Goal: Transaction & Acquisition: Subscribe to service/newsletter

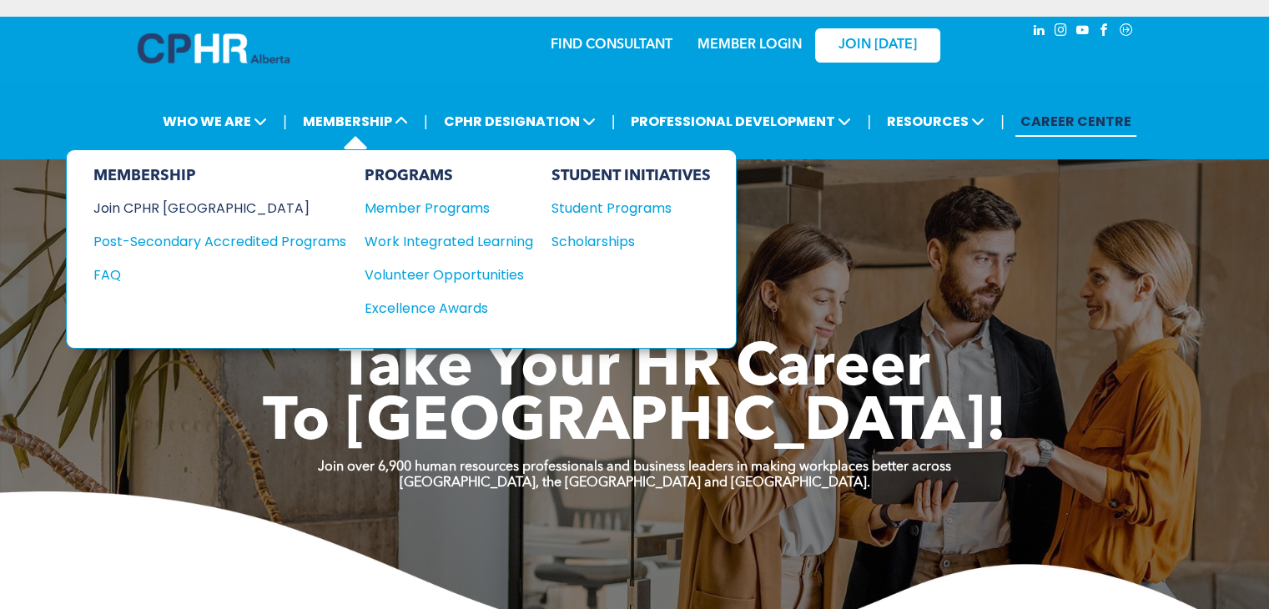
click at [174, 204] on div "Join CPHR [GEOGRAPHIC_DATA]" at bounding box center [207, 208] width 228 height 21
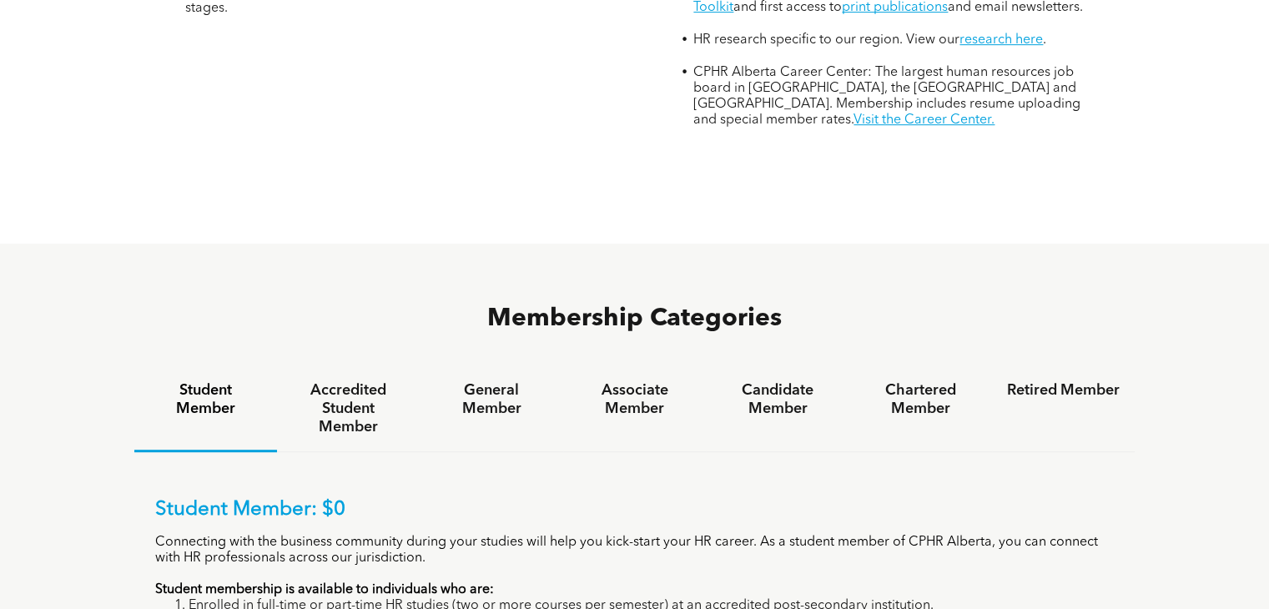
scroll to position [1001, 0]
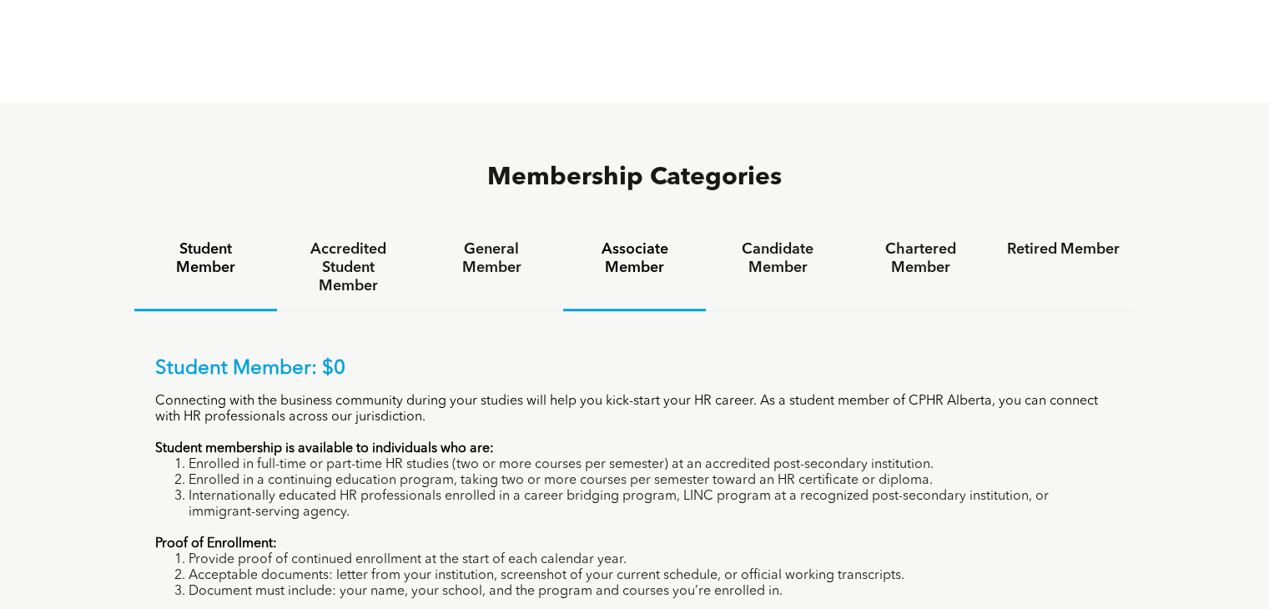
click at [632, 240] on h4 "Associate Member" at bounding box center [634, 258] width 113 height 37
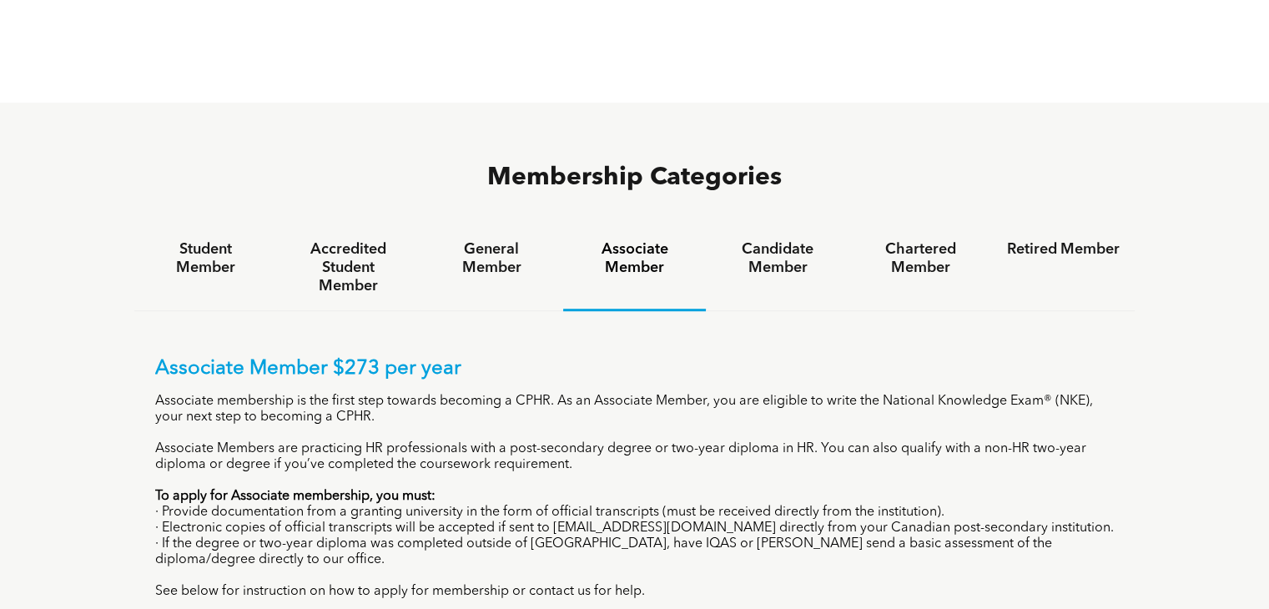
click at [609, 311] on div "Associate Member $273 per year Associate membership is the first step towards b…" at bounding box center [634, 489] width 1001 height 356
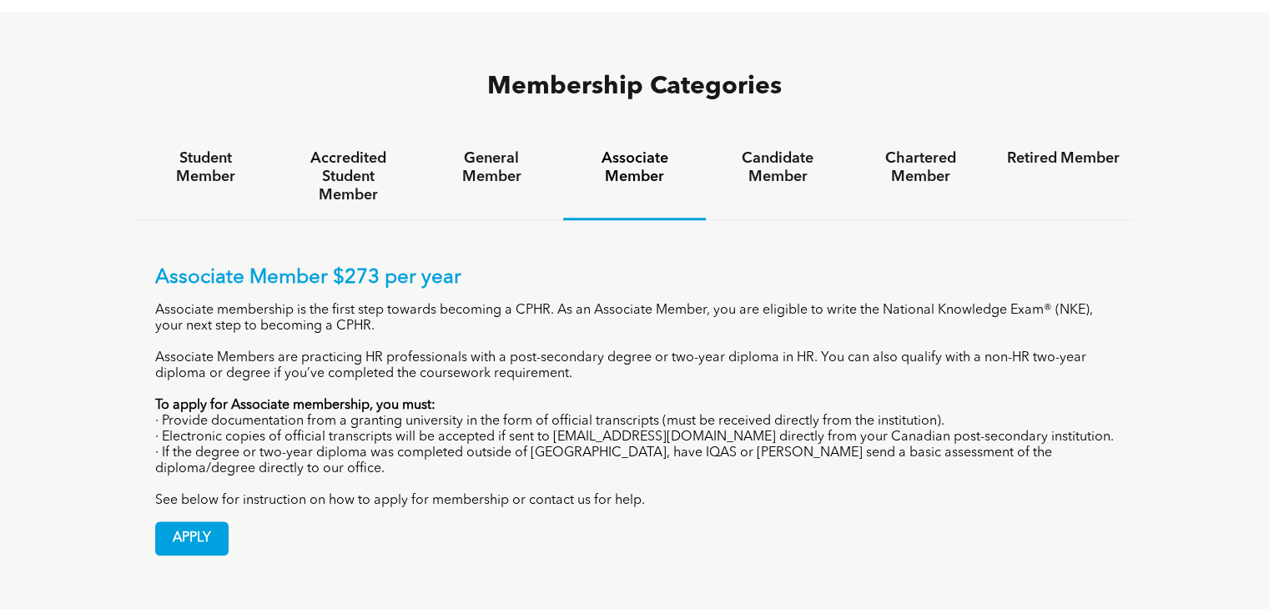
scroll to position [1085, 0]
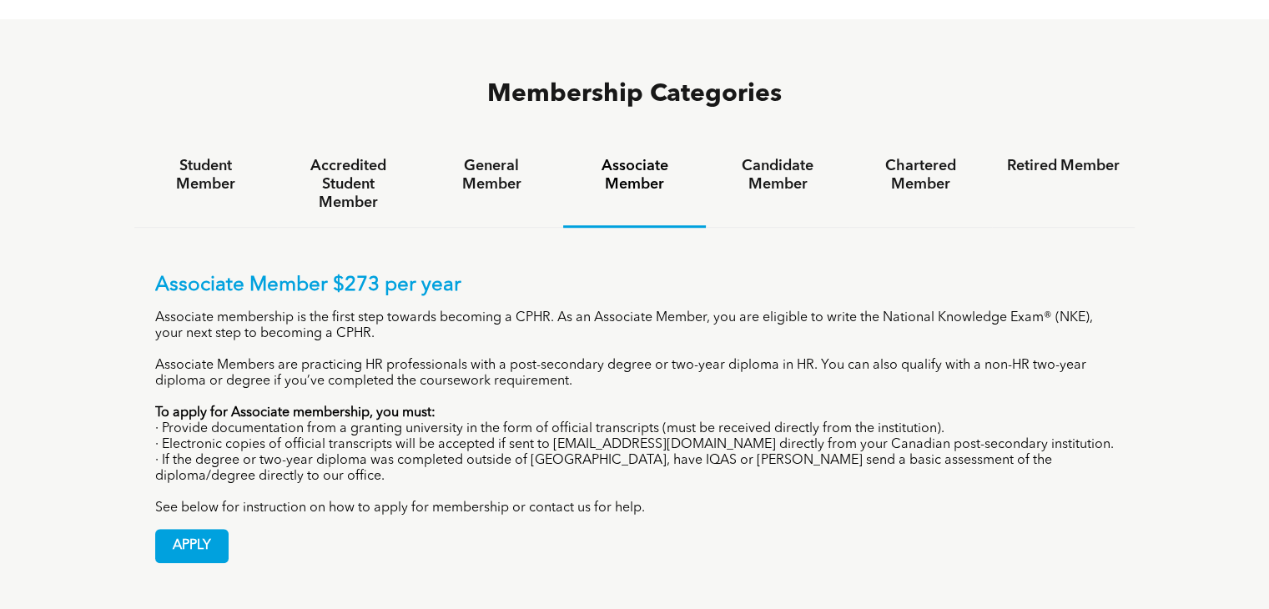
click at [418, 517] on div "APPLY" at bounding box center [635, 540] width 960 height 47
drag, startPoint x: 550, startPoint y: 365, endPoint x: 673, endPoint y: 373, distance: 122.9
click at [673, 437] on p "· Electronic copies of official transcripts will be accepted if sent to [EMAIL_…" at bounding box center [635, 445] width 960 height 16
click at [672, 421] on div "Associate Member $273 per year Associate membership is the first step towards b…" at bounding box center [635, 395] width 960 height 243
drag, startPoint x: 674, startPoint y: 365, endPoint x: 554, endPoint y: 373, distance: 120.5
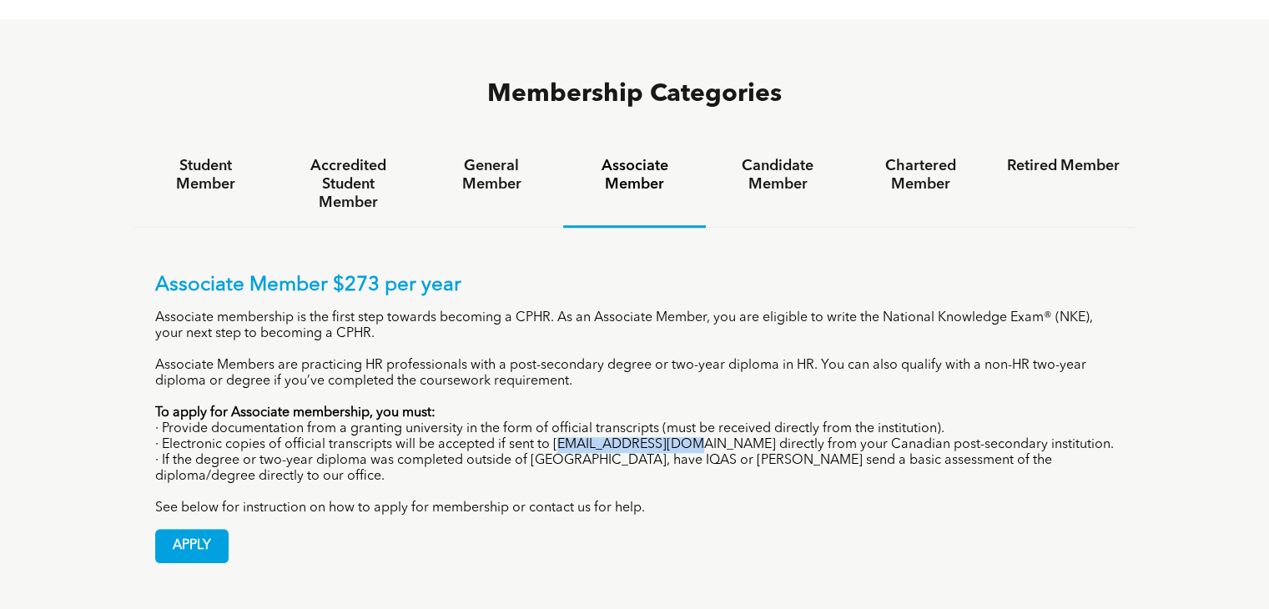
click at [554, 437] on p "· Electronic copies of official transcripts will be accepted if sent to [EMAIL_…" at bounding box center [635, 445] width 960 height 16
click at [557, 437] on p "· Electronic copies of official transcripts will be accepted if sent to [EMAIL_…" at bounding box center [635, 445] width 960 height 16
drag, startPoint x: 552, startPoint y: 366, endPoint x: 673, endPoint y: 360, distance: 121.1
click at [673, 437] on p "· Electronic copies of official transcripts will be accepted if sent to [EMAIL_…" at bounding box center [635, 445] width 960 height 16
copy p "[EMAIL_ADDRESS][DOMAIN_NAME]"
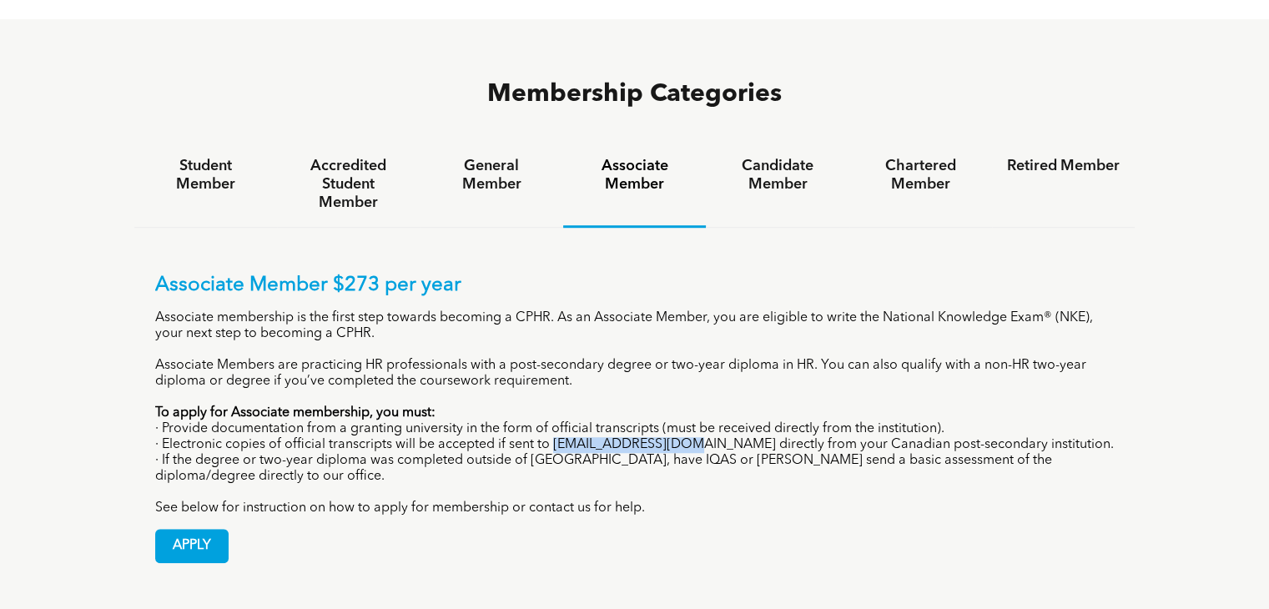
copy p "[EMAIL_ADDRESS][DOMAIN_NAME]"
click at [64, 288] on div "Membership Categories Student Member Accredited Student Member General Member A…" at bounding box center [634, 330] width 1269 height 623
click at [183, 530] on span "APPLY" at bounding box center [192, 546] width 72 height 33
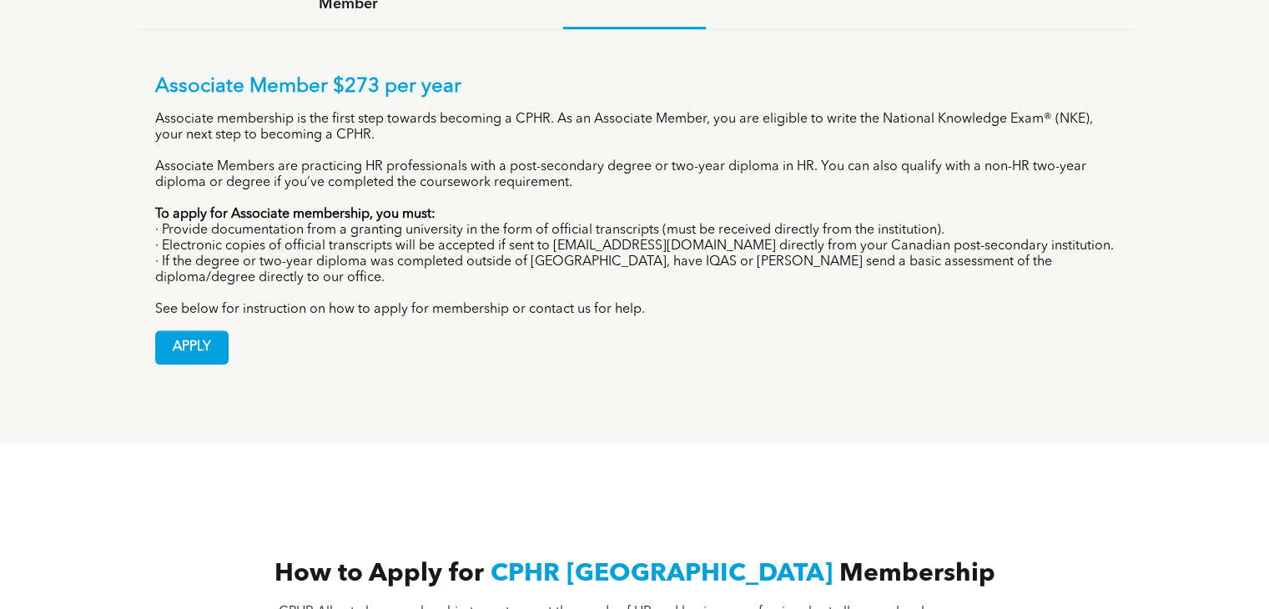
scroll to position [1419, 0]
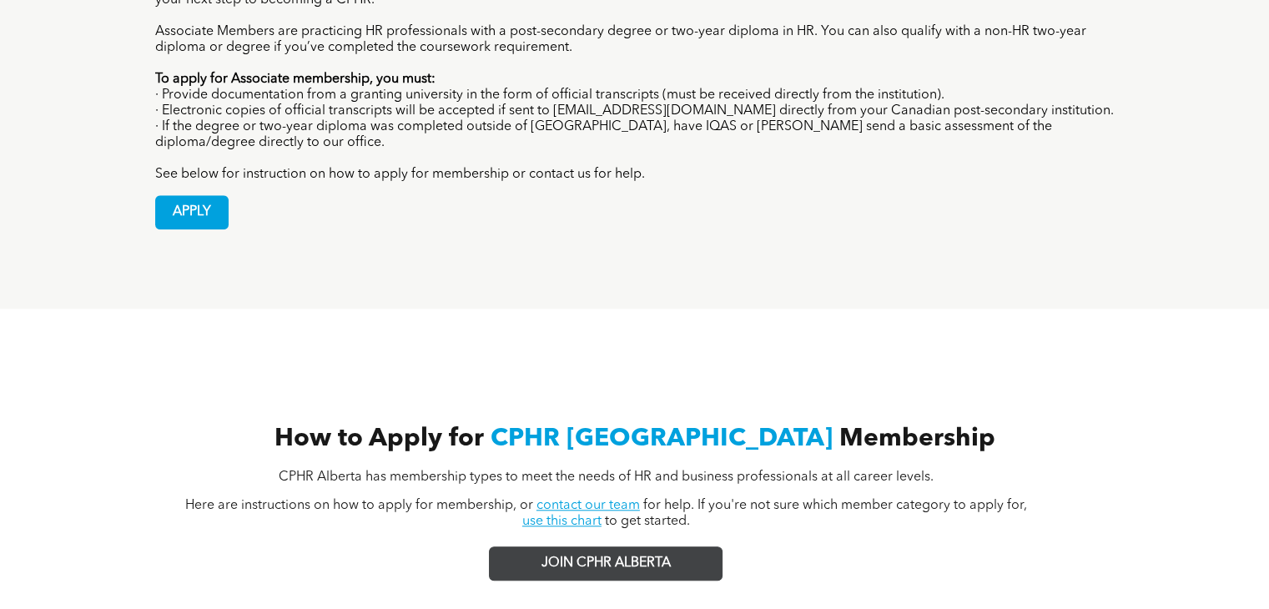
click at [544, 556] on span "JOIN CPHR ALBERTA" at bounding box center [606, 564] width 129 height 16
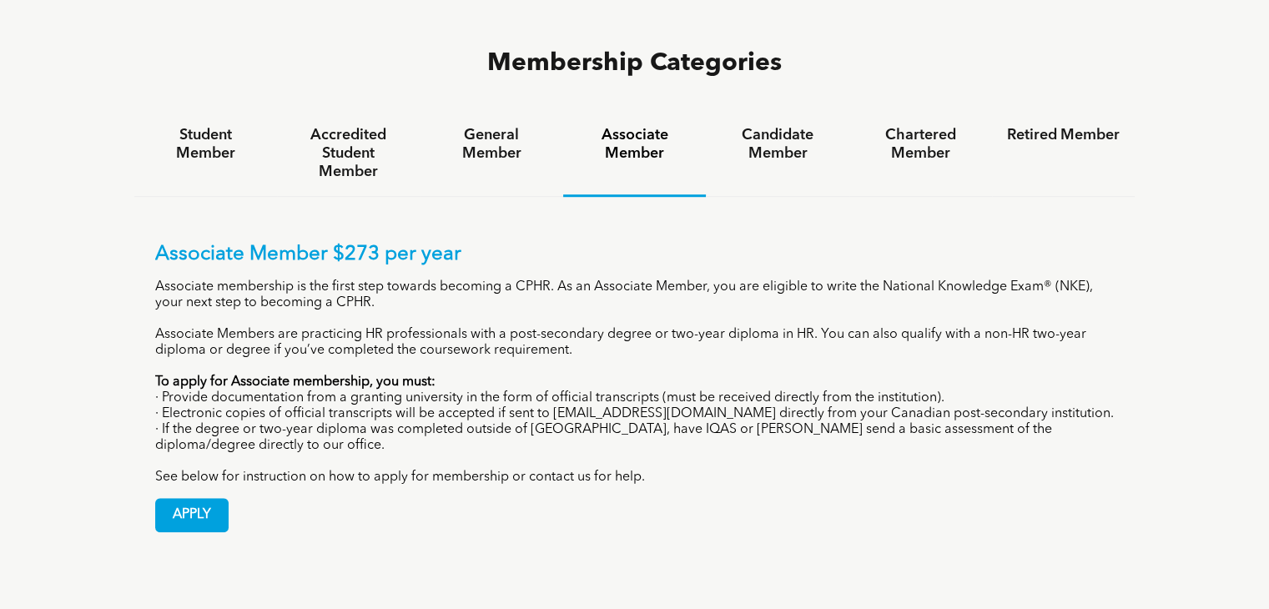
scroll to position [1085, 0]
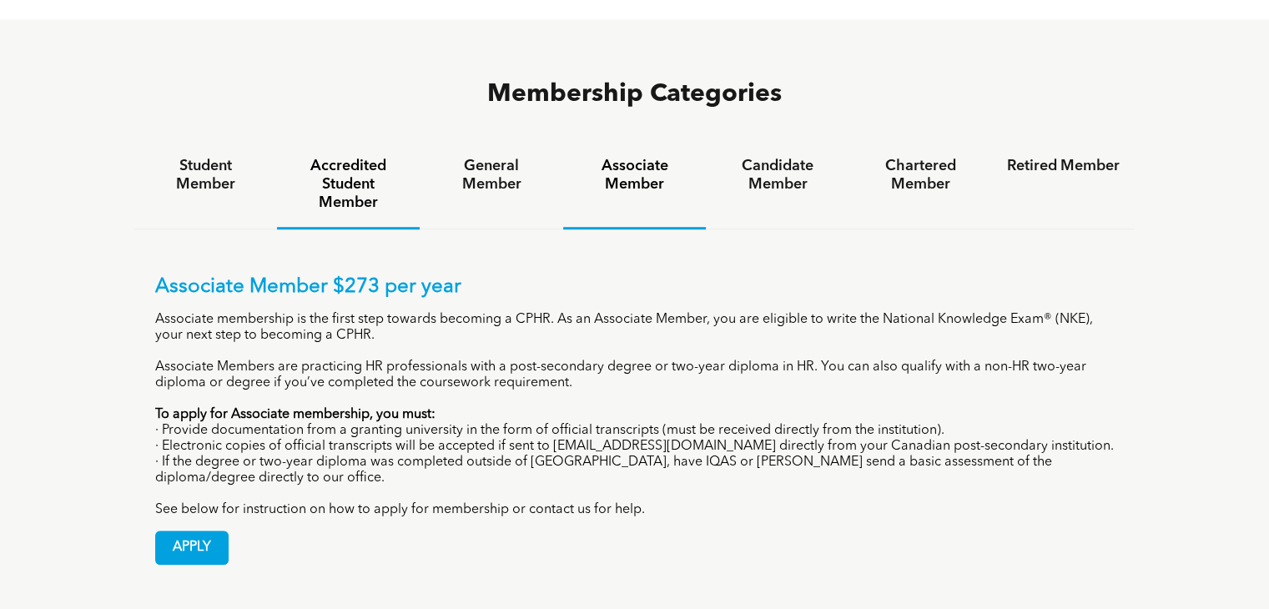
click at [356, 157] on h4 "Accredited Student Member" at bounding box center [348, 184] width 113 height 55
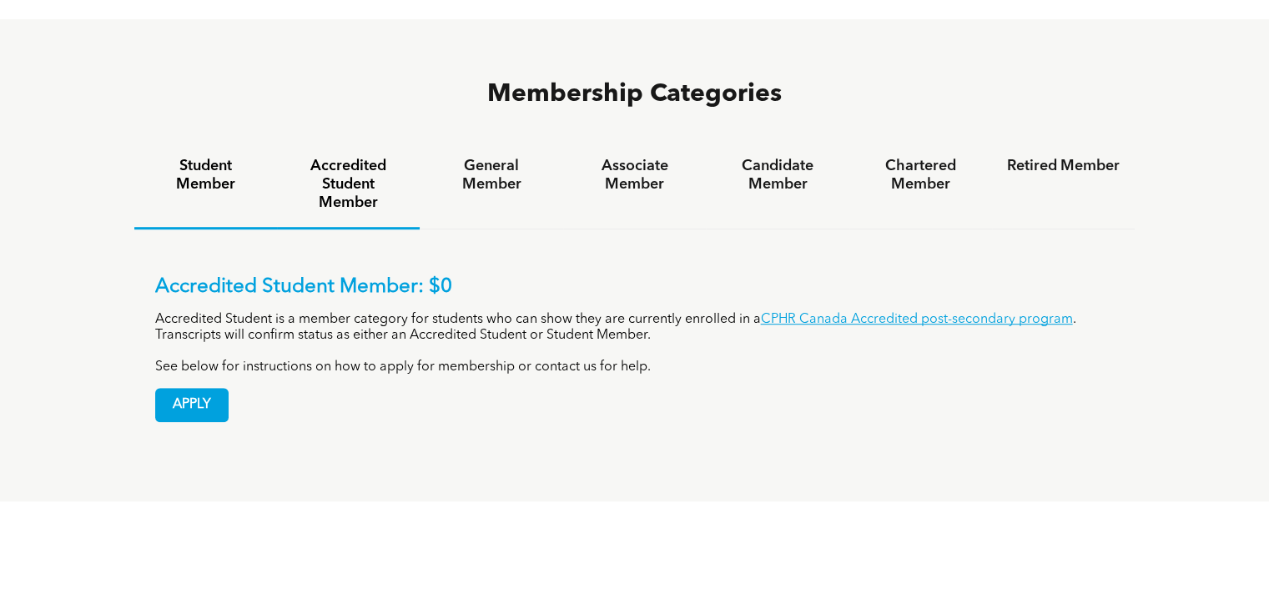
click at [179, 157] on h4 "Student Member" at bounding box center [205, 175] width 113 height 37
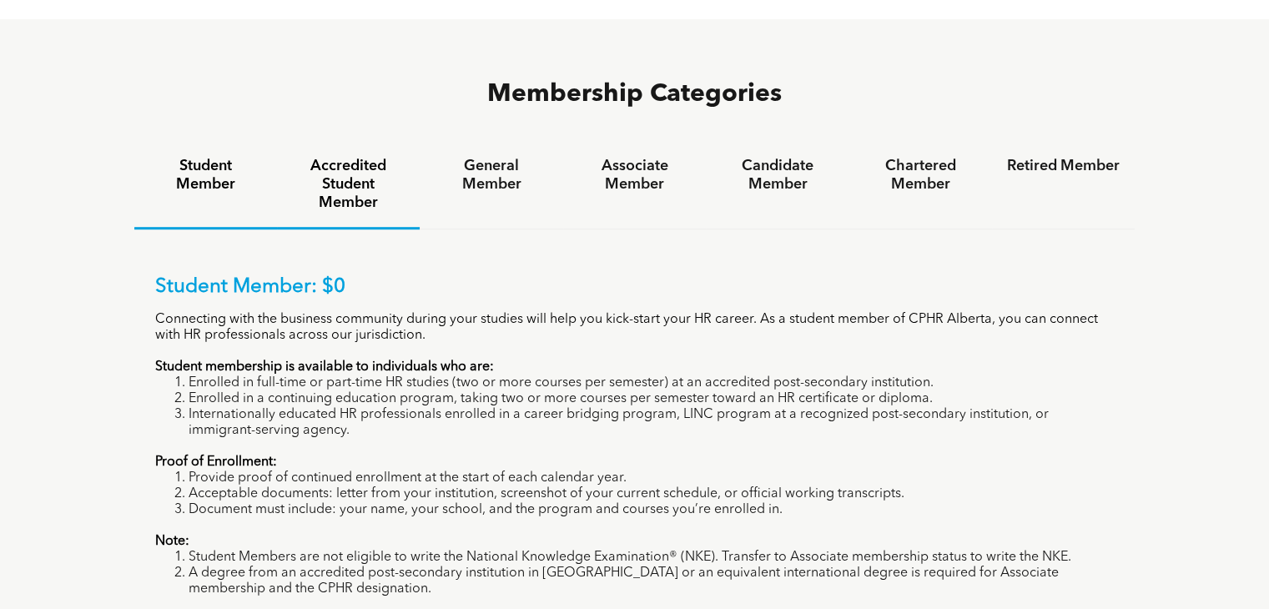
click at [391, 157] on h4 "Accredited Student Member" at bounding box center [348, 184] width 113 height 55
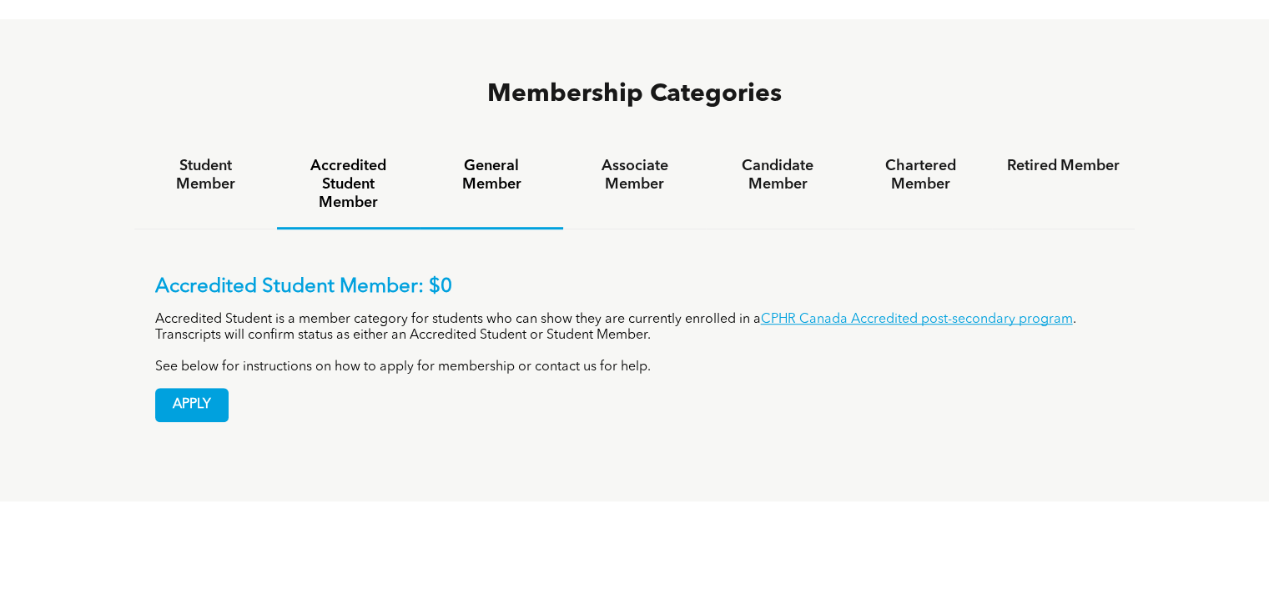
click at [480, 157] on h4 "General Member" at bounding box center [491, 175] width 113 height 37
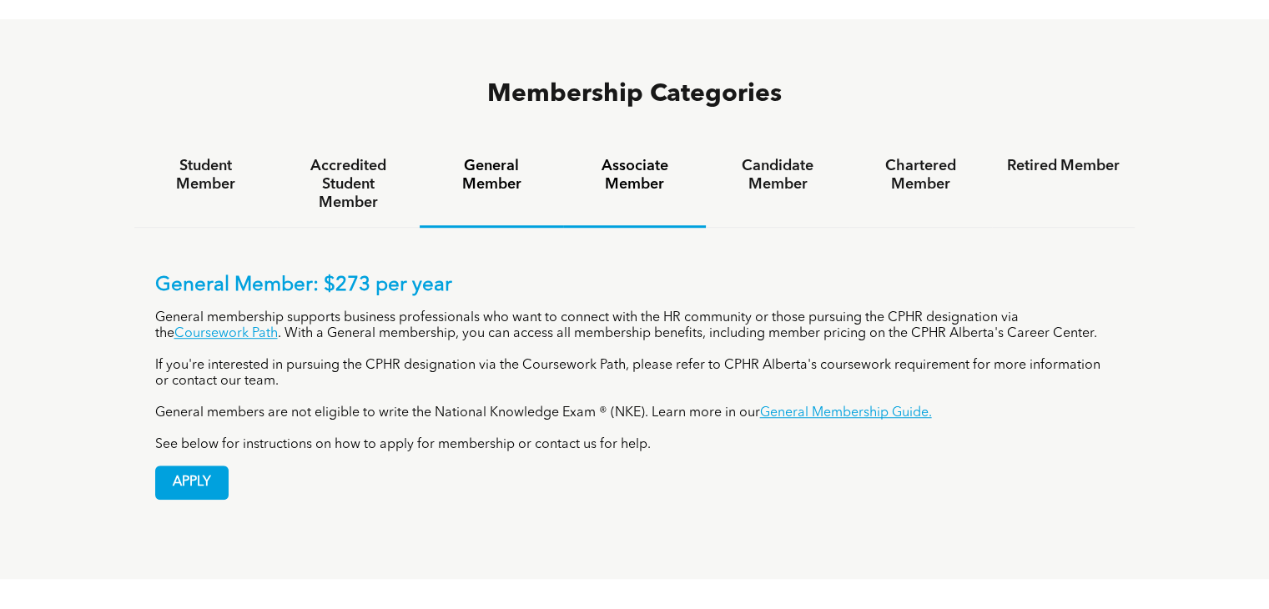
click at [617, 157] on h4 "Associate Member" at bounding box center [634, 175] width 113 height 37
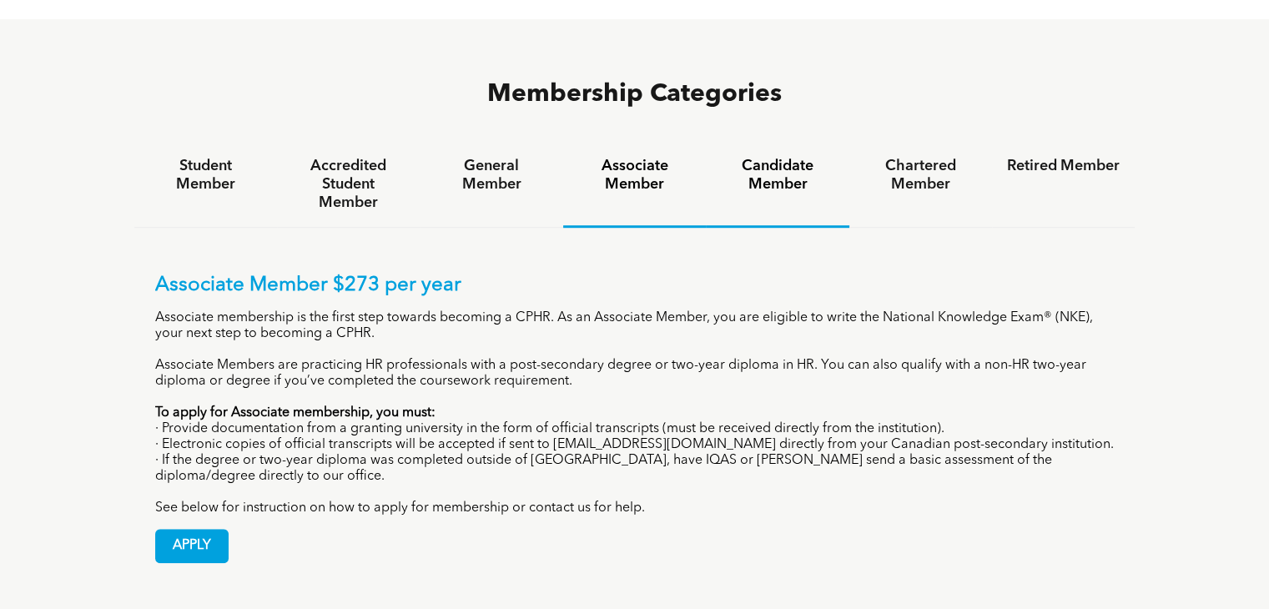
click at [793, 157] on h4 "Candidate Member" at bounding box center [777, 175] width 113 height 37
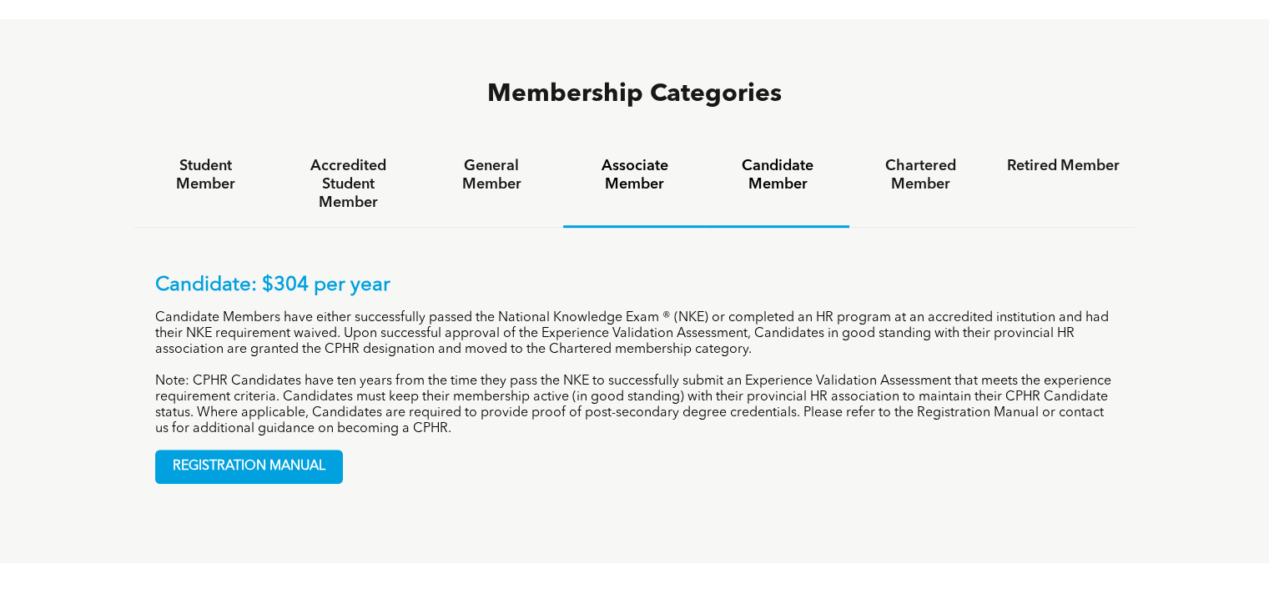
click at [636, 157] on h4 "Associate Member" at bounding box center [634, 175] width 113 height 37
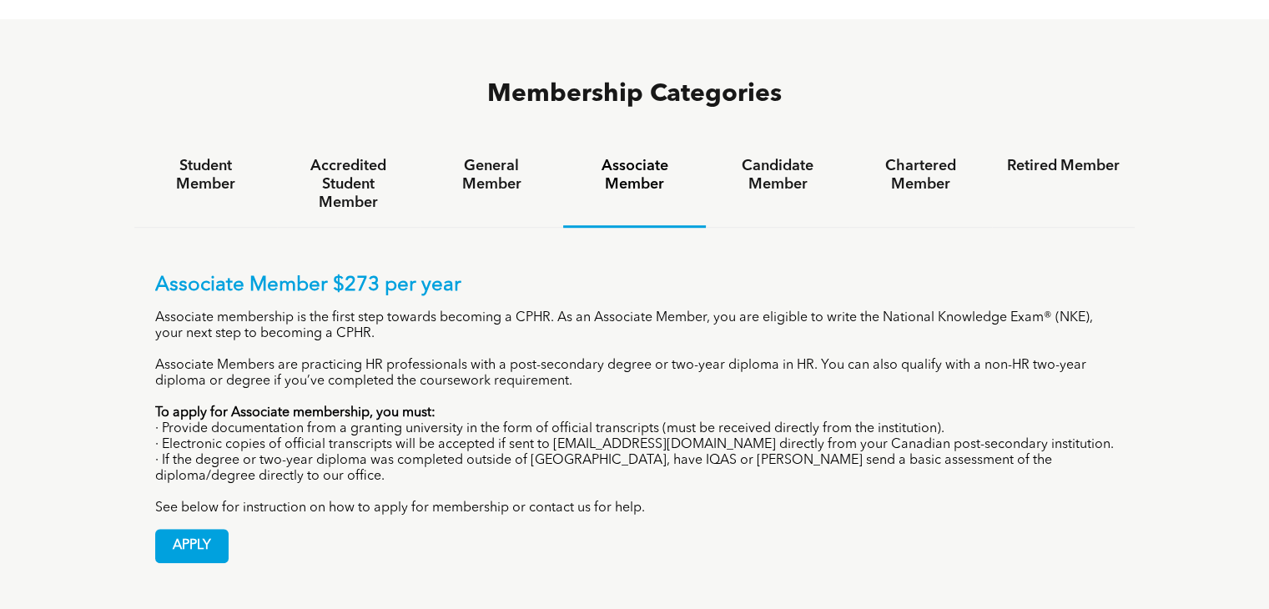
click at [38, 335] on div "Membership Categories Student Member Accredited Student Member General Member A…" at bounding box center [634, 330] width 1269 height 623
click at [0, 239] on div "Membership Categories Student Member Accredited Student Member General Member A…" at bounding box center [634, 330] width 1269 height 623
